Goal: Find specific page/section: Find specific page/section

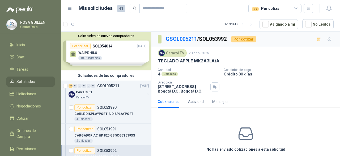
click at [295, 10] on icon at bounding box center [296, 8] width 5 height 5
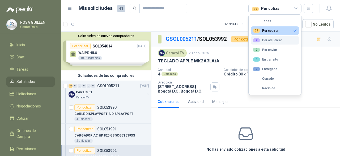
click at [275, 41] on div "2 Por adjudicar" at bounding box center [267, 40] width 29 height 4
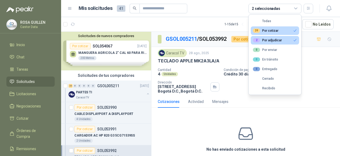
click at [277, 29] on div "39 Por cotizar" at bounding box center [266, 30] width 26 height 4
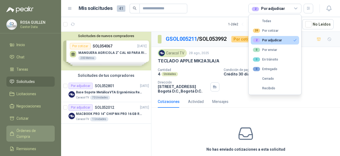
click at [35, 128] on span "Órdenes de Compra" at bounding box center [32, 133] width 33 height 12
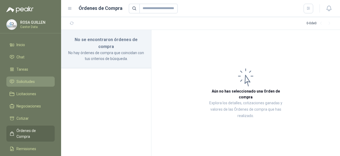
click at [30, 82] on span "Solicitudes" at bounding box center [25, 81] width 18 height 6
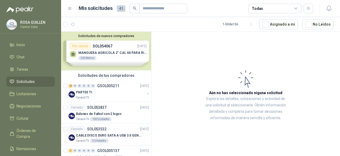
click at [297, 9] on icon at bounding box center [296, 8] width 5 height 5
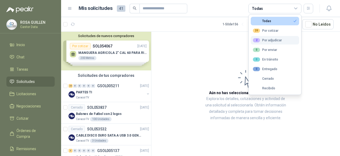
click at [267, 40] on div "2 Por adjudicar" at bounding box center [267, 40] width 29 height 4
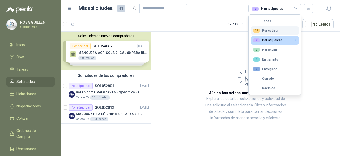
click at [274, 30] on div "39 Por cotizar" at bounding box center [266, 30] width 26 height 4
click at [270, 41] on div "2 Por adjudicar" at bounding box center [267, 40] width 29 height 4
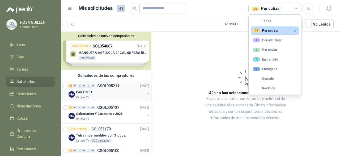
click at [107, 89] on div "PARTES TI" at bounding box center [110, 92] width 69 height 6
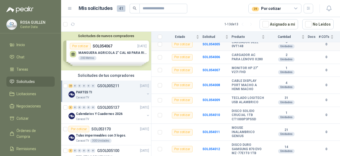
scroll to position [305, 0]
click at [207, 98] on b "SOL054009" at bounding box center [212, 100] width 18 height 4
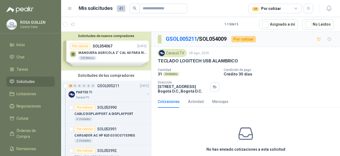
scroll to position [22, 0]
